Goal: Task Accomplishment & Management: Use online tool/utility

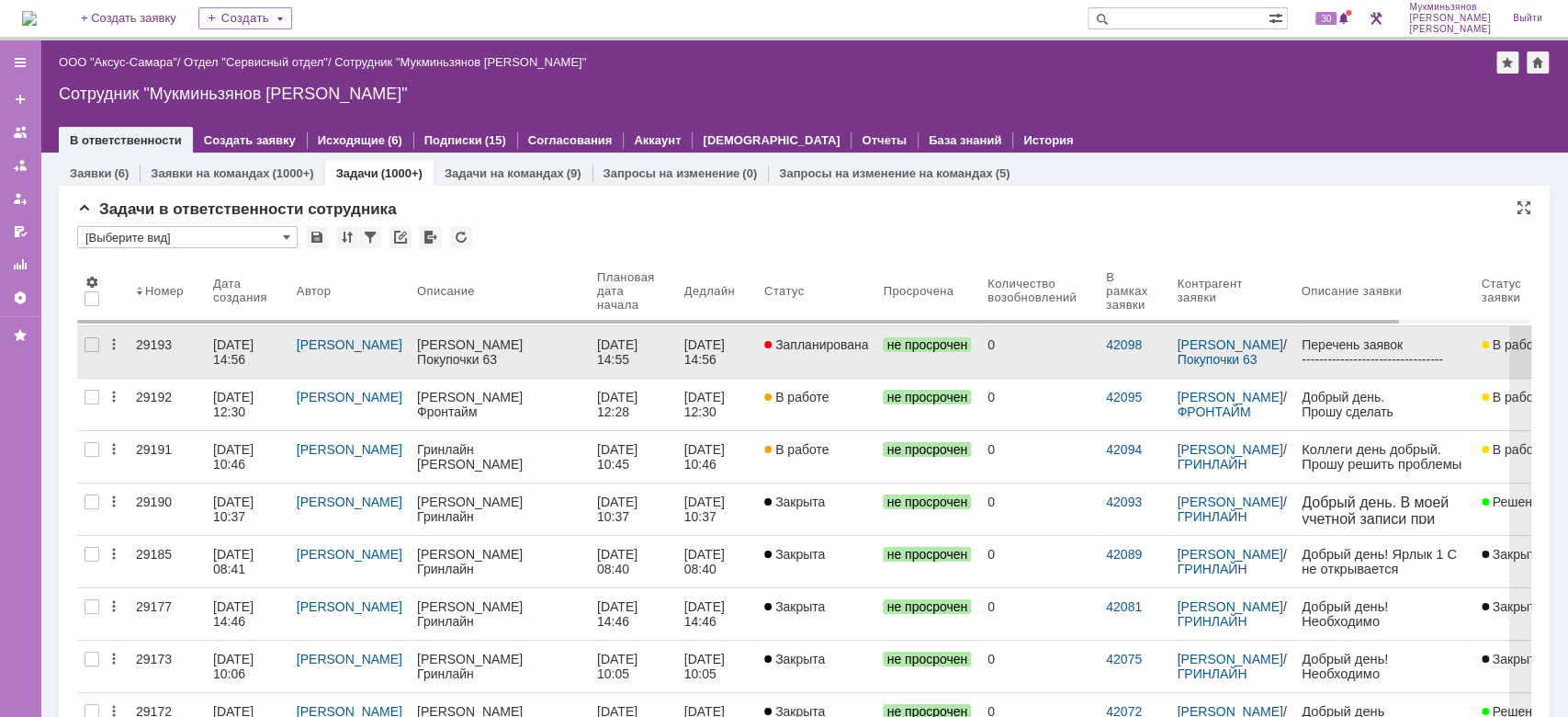
click at [707, 343] on div "[DATE] 14:56" at bounding box center [705, 352] width 44 height 30
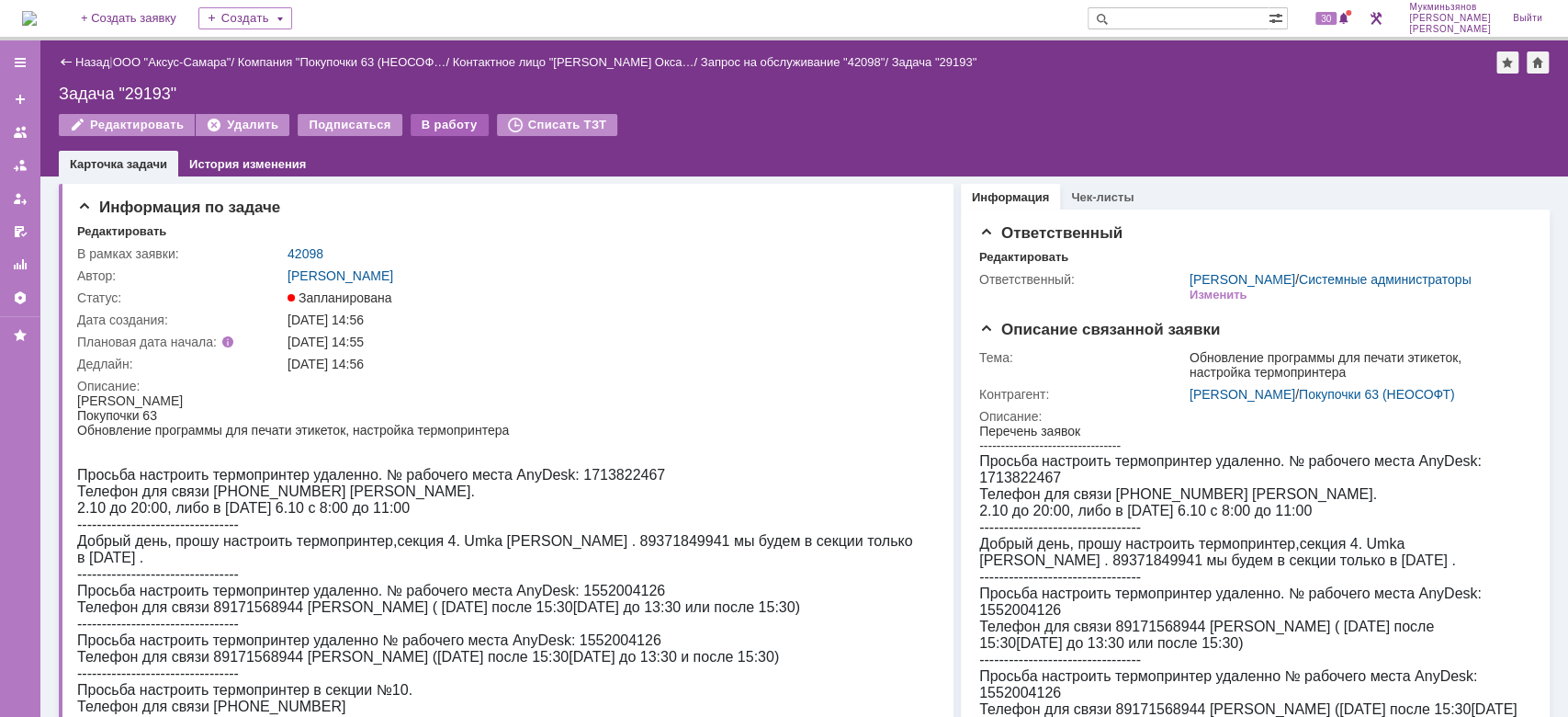
click at [433, 128] on div "В работу" at bounding box center [450, 126] width 78 height 22
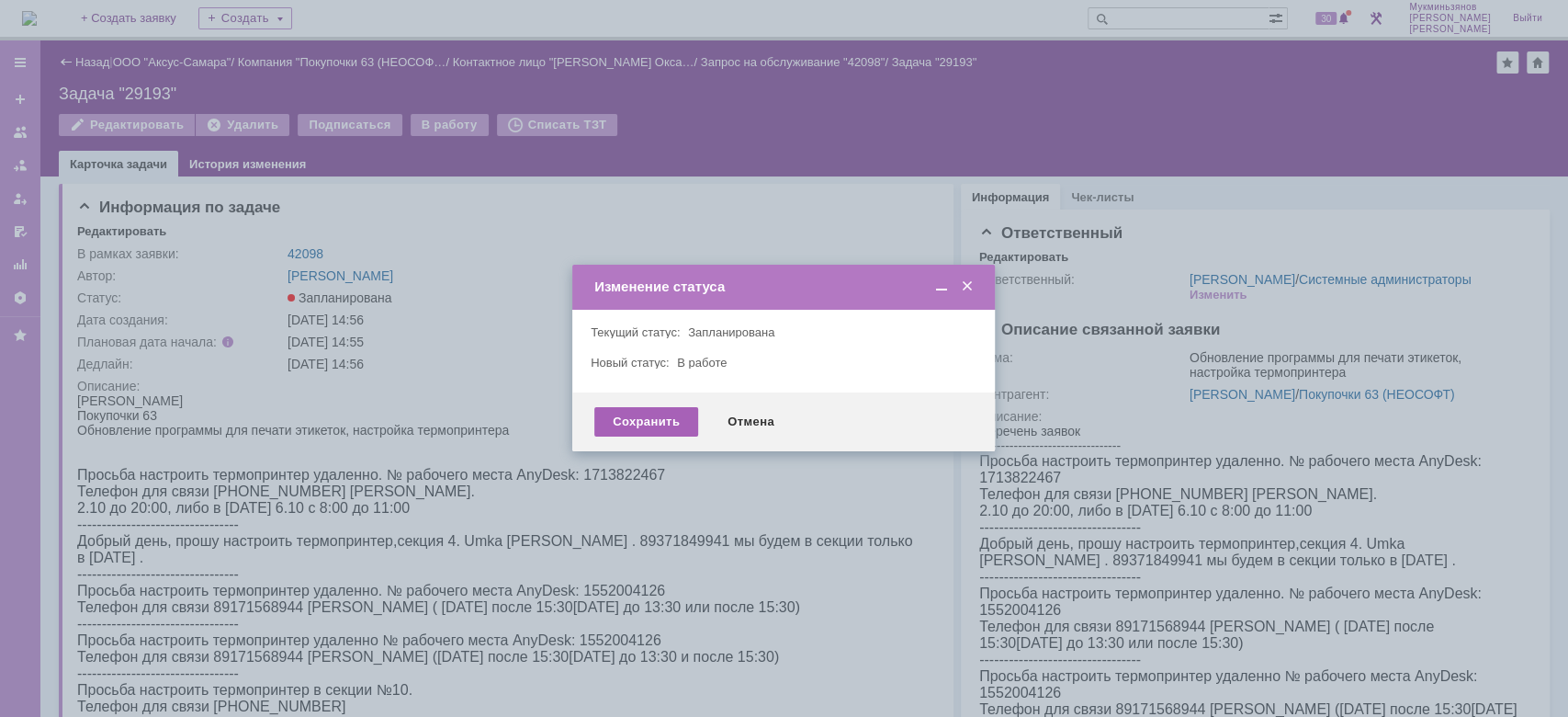
click at [639, 408] on div "Сохранить" at bounding box center [647, 422] width 104 height 30
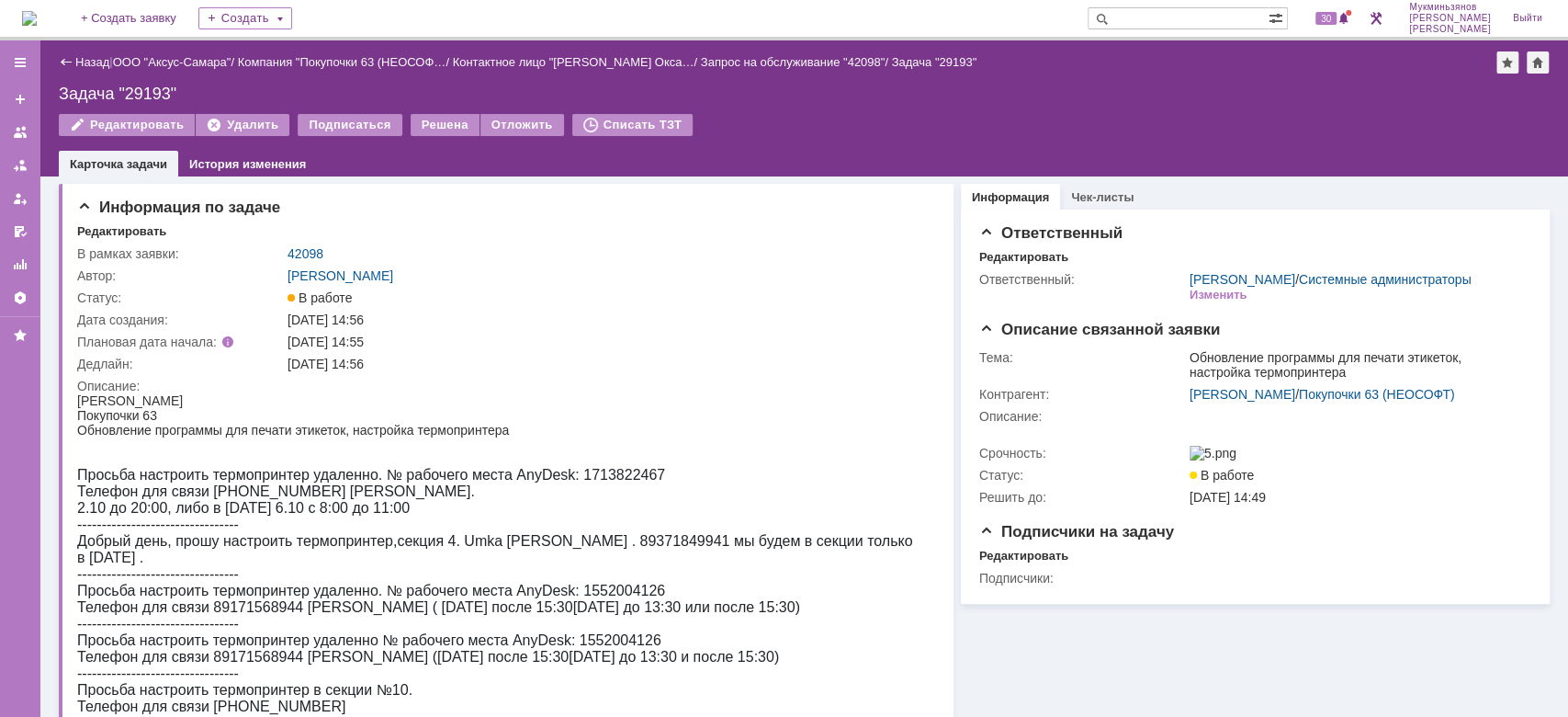
click at [37, 23] on img at bounding box center [30, 19] width 15 height 15
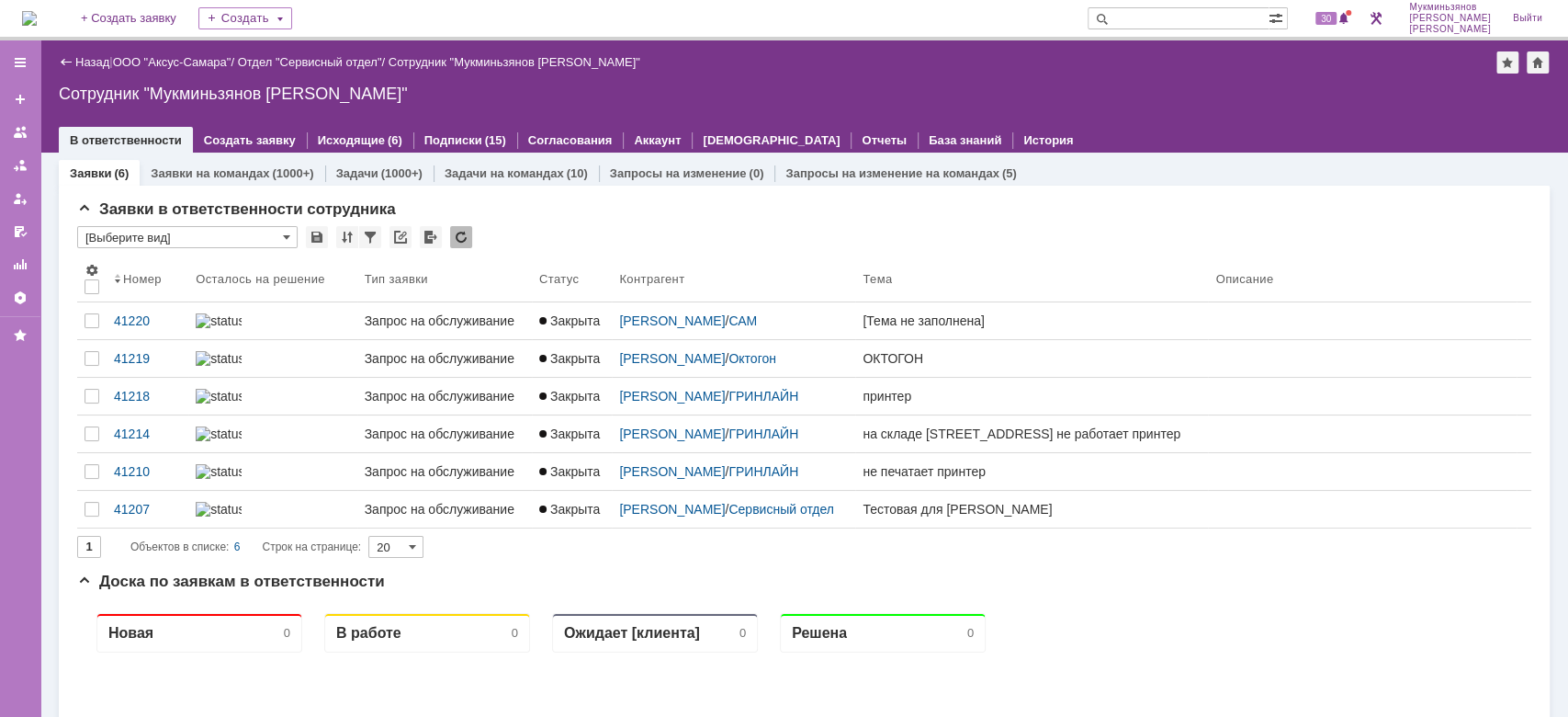
click at [371, 167] on link "Задачи" at bounding box center [357, 173] width 42 height 14
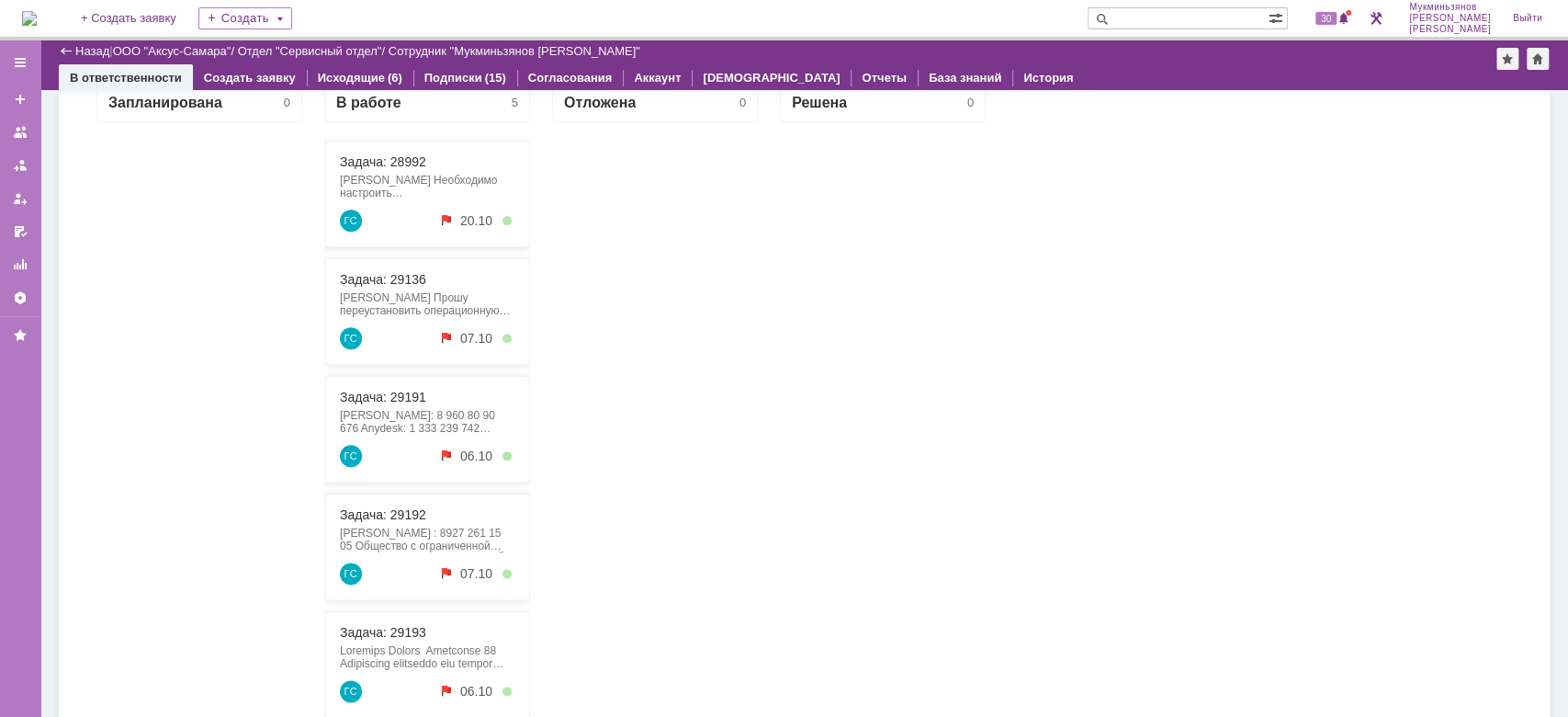
scroll to position [1421, 0]
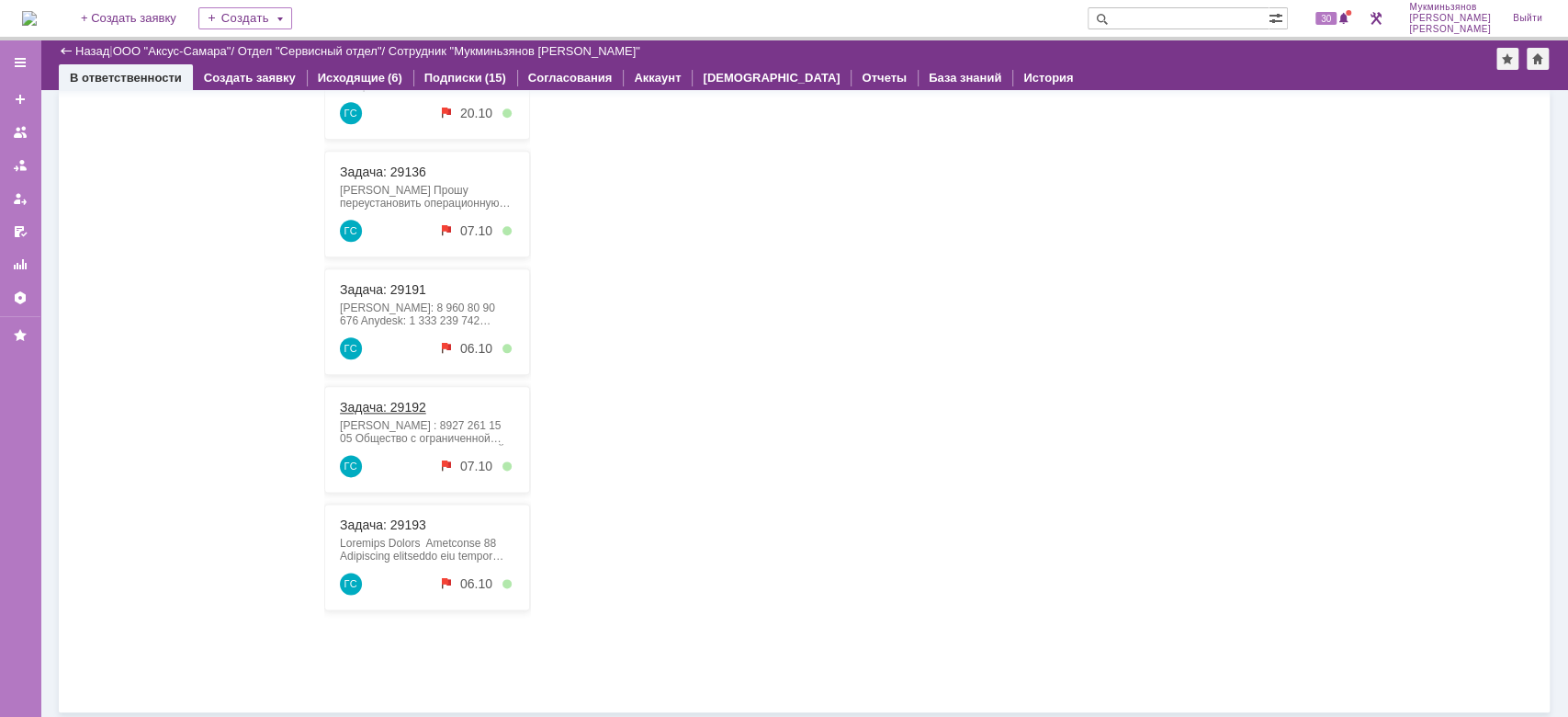
click at [400, 401] on link "Задача: 29192" at bounding box center [383, 407] width 86 height 15
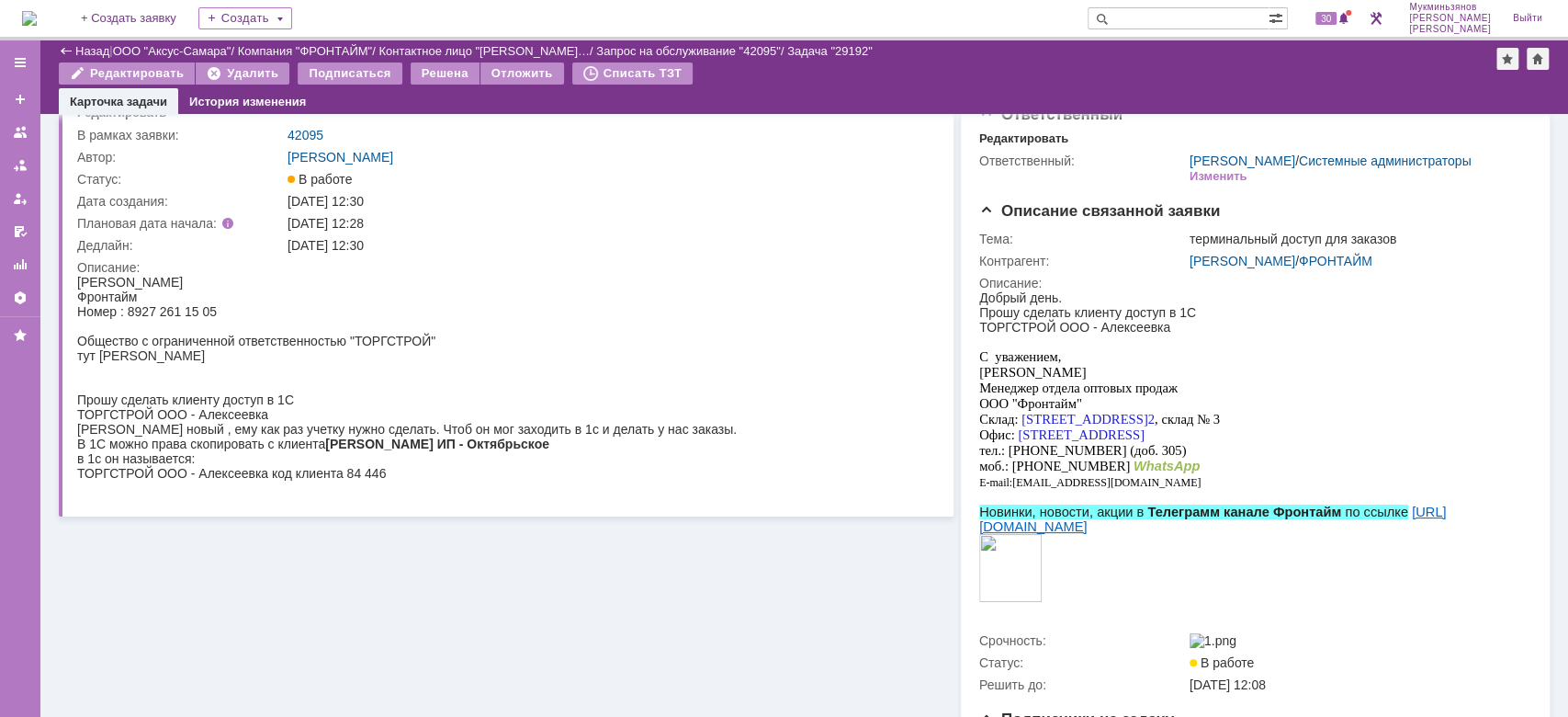
scroll to position [71, 0]
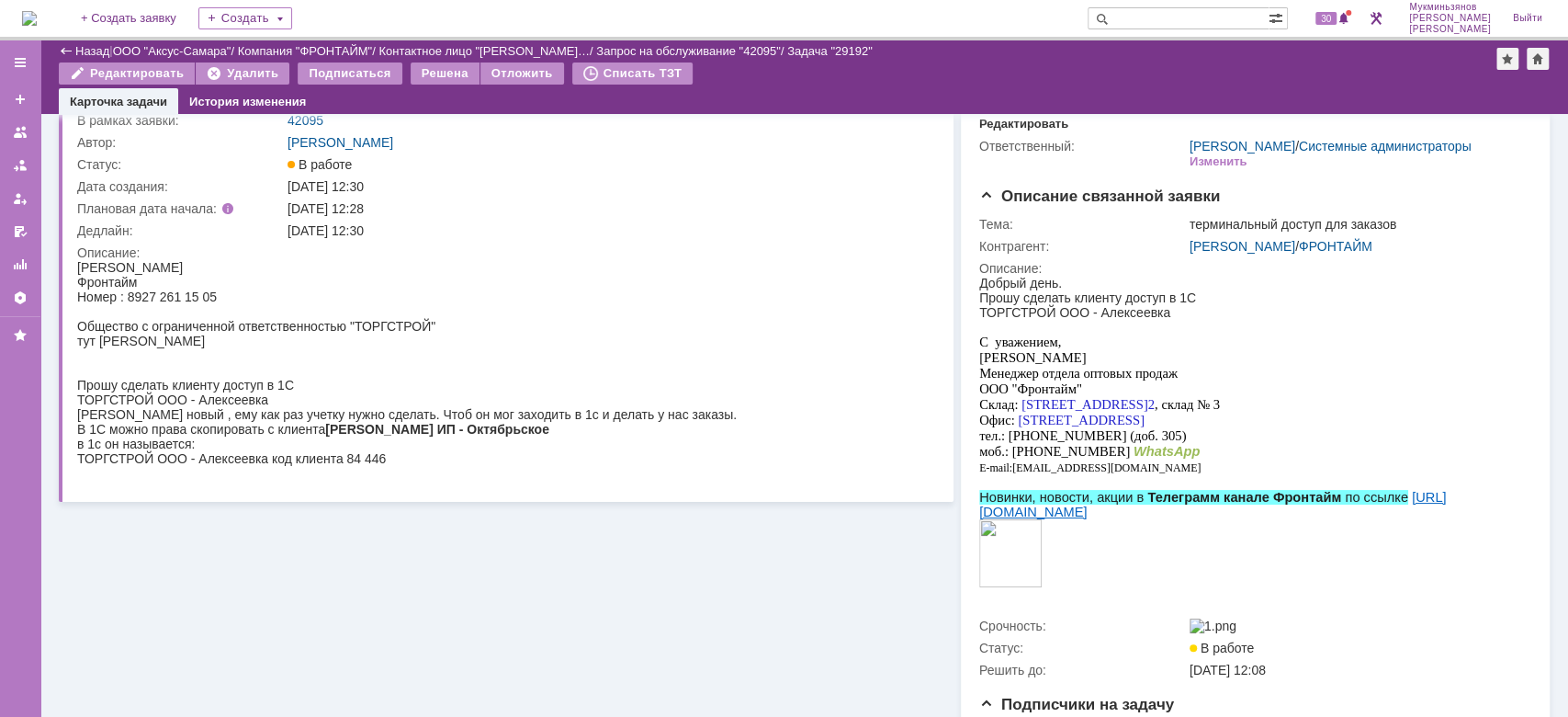
click at [670, 392] on div "Прошу сделать клиенту доступ в 1С ТОРГСТРОЙ ООО - Алексеевка" at bounding box center [407, 392] width 660 height 30
